Goal: Transaction & Acquisition: Subscribe to service/newsletter

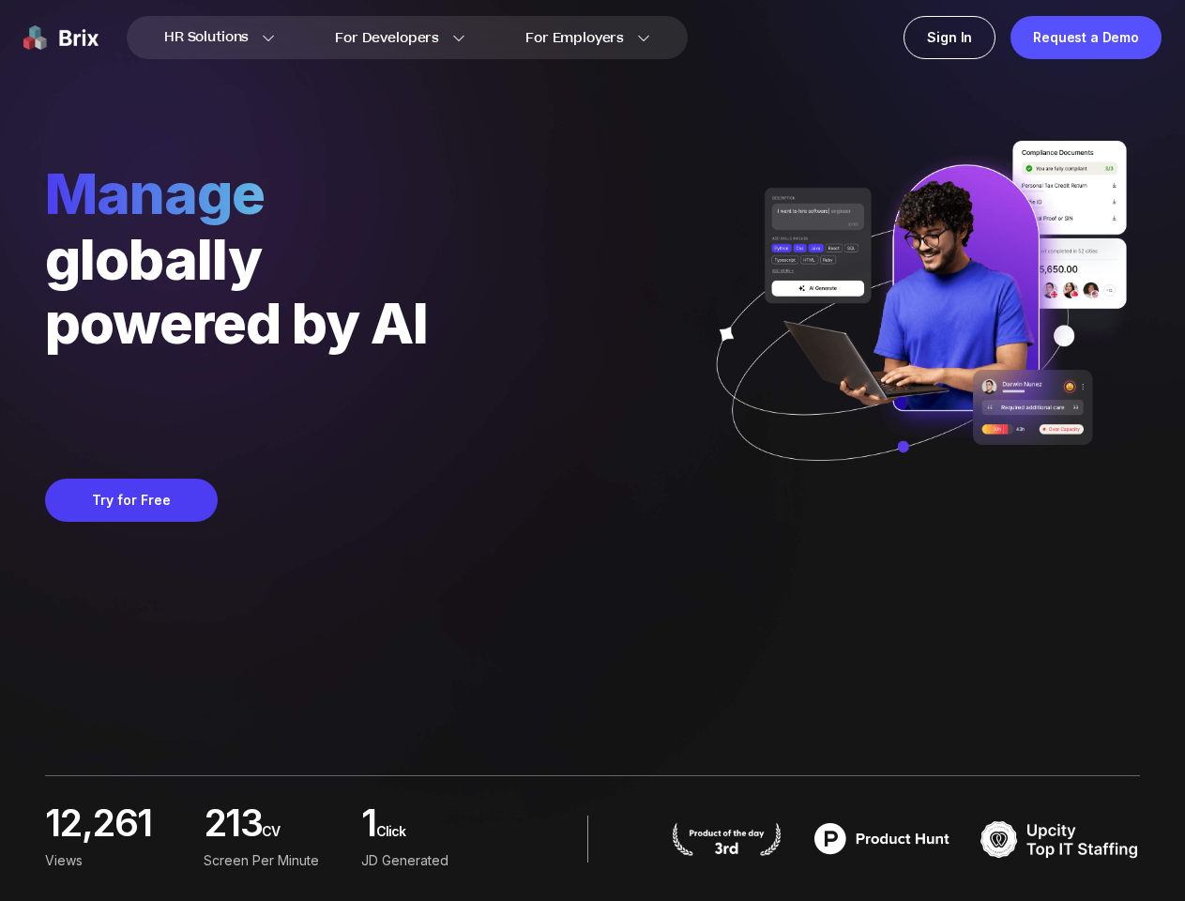
click at [428, 450] on div "manage globally powered by AI Save 160 work hours per hire Try for Free" at bounding box center [236, 340] width 383 height 362
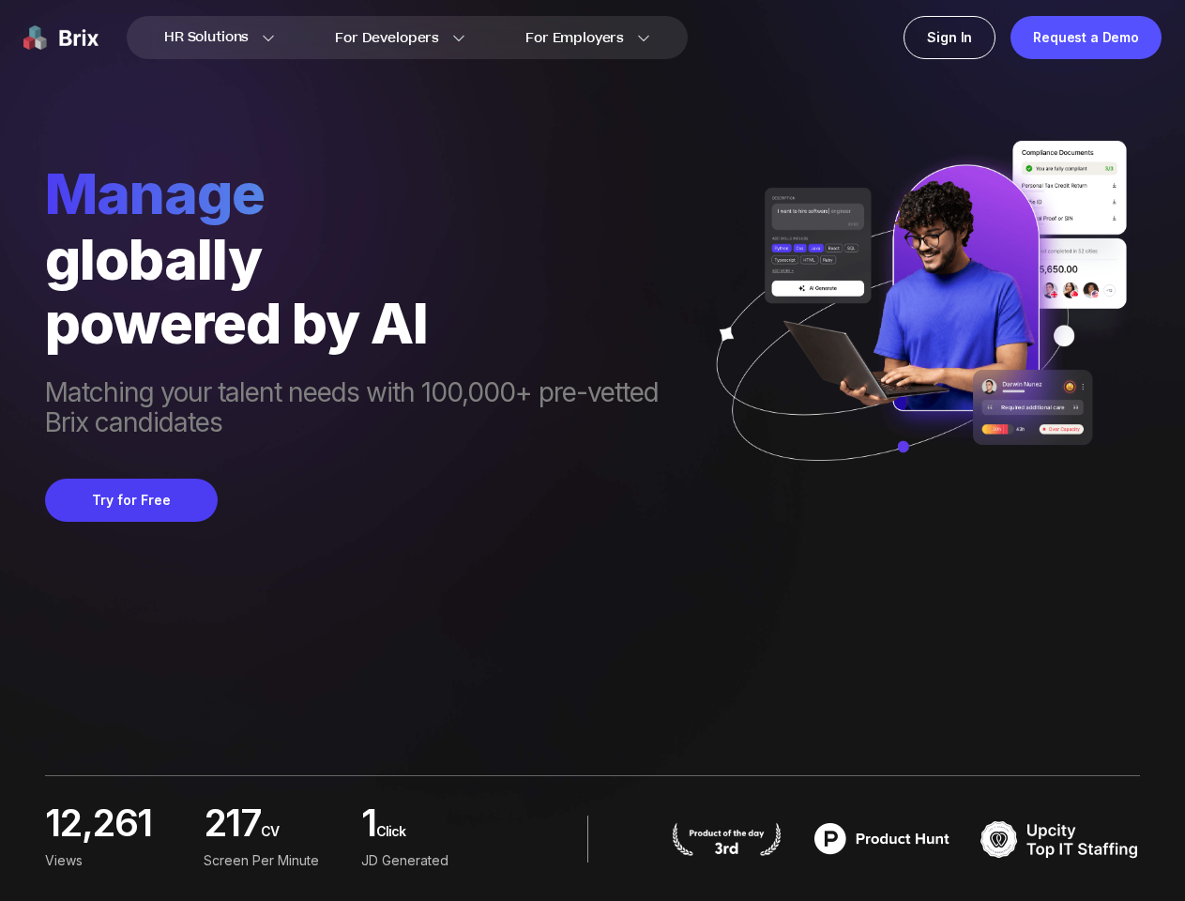
click at [1086, 38] on div "Request a Demo" at bounding box center [1085, 37] width 151 height 43
click at [130, 500] on button "Try for Free" at bounding box center [131, 499] width 173 height 43
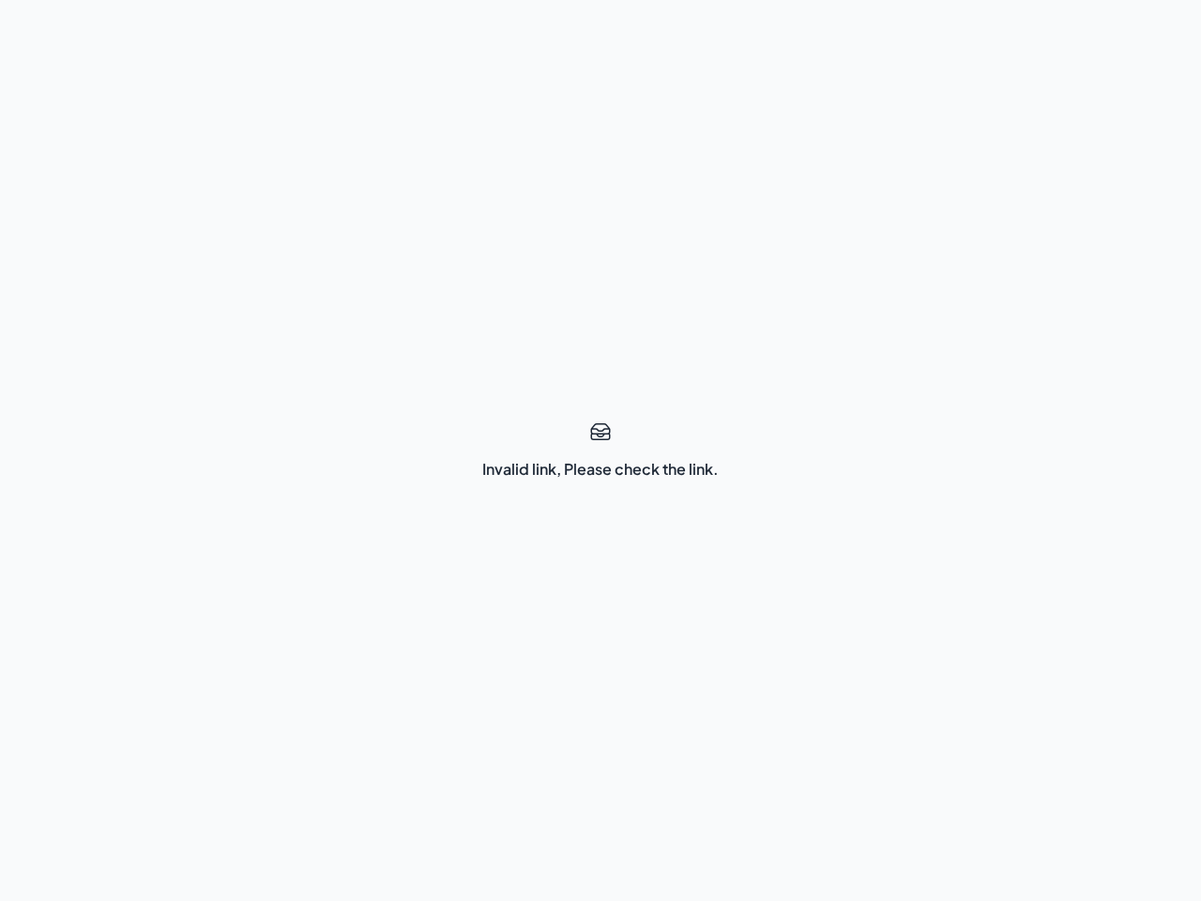
click at [600, 450] on div "Invalid link, Please check the link." at bounding box center [600, 450] width 1201 height 901
